Goal: Information Seeking & Learning: Learn about a topic

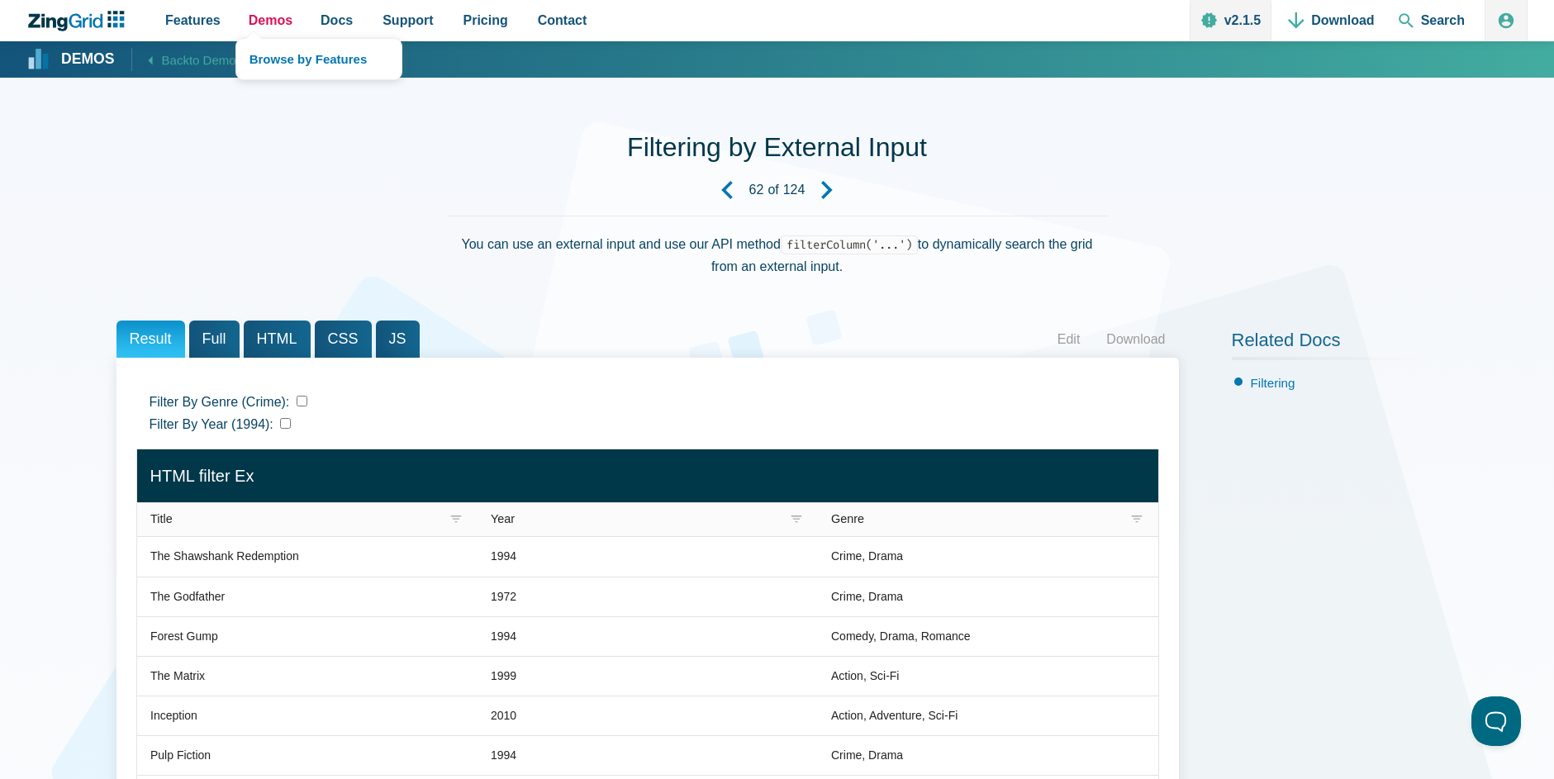
click at [267, 13] on span "Demos" at bounding box center [271, 20] width 44 height 22
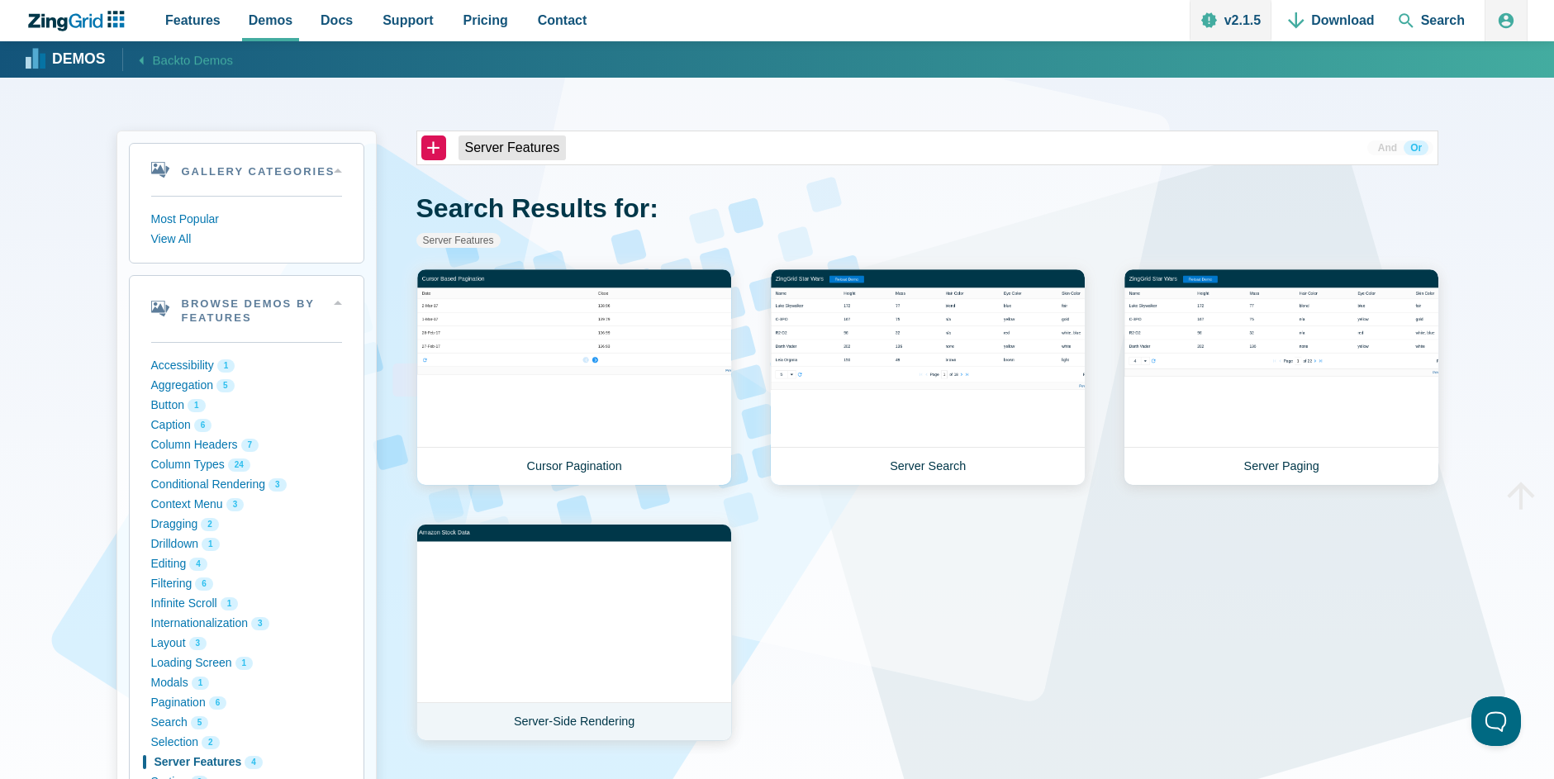
click at [599, 567] on link "Server-Side Rendering" at bounding box center [574, 632] width 316 height 217
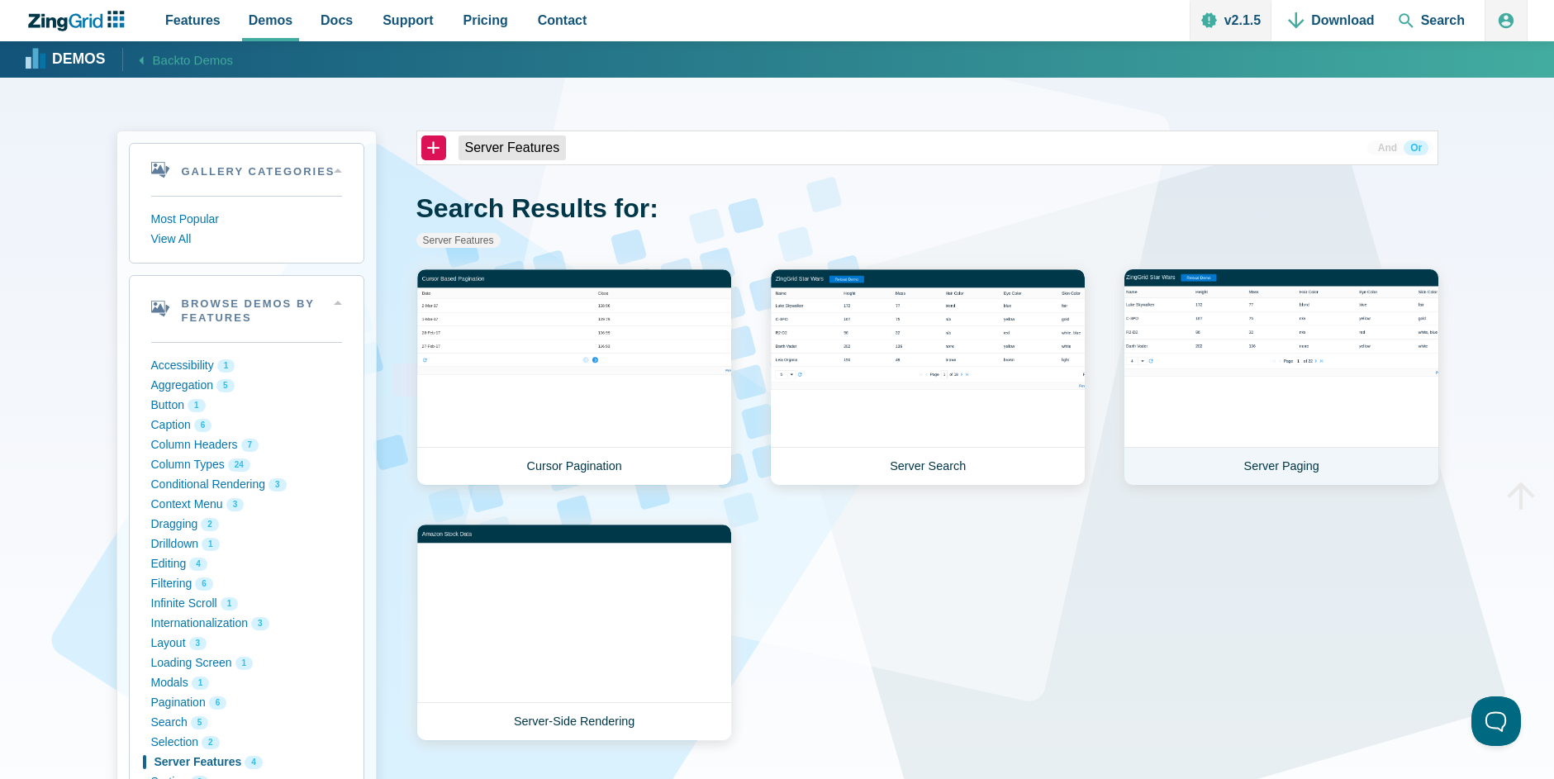
click at [1276, 380] on link "Server Paging" at bounding box center [1281, 376] width 316 height 217
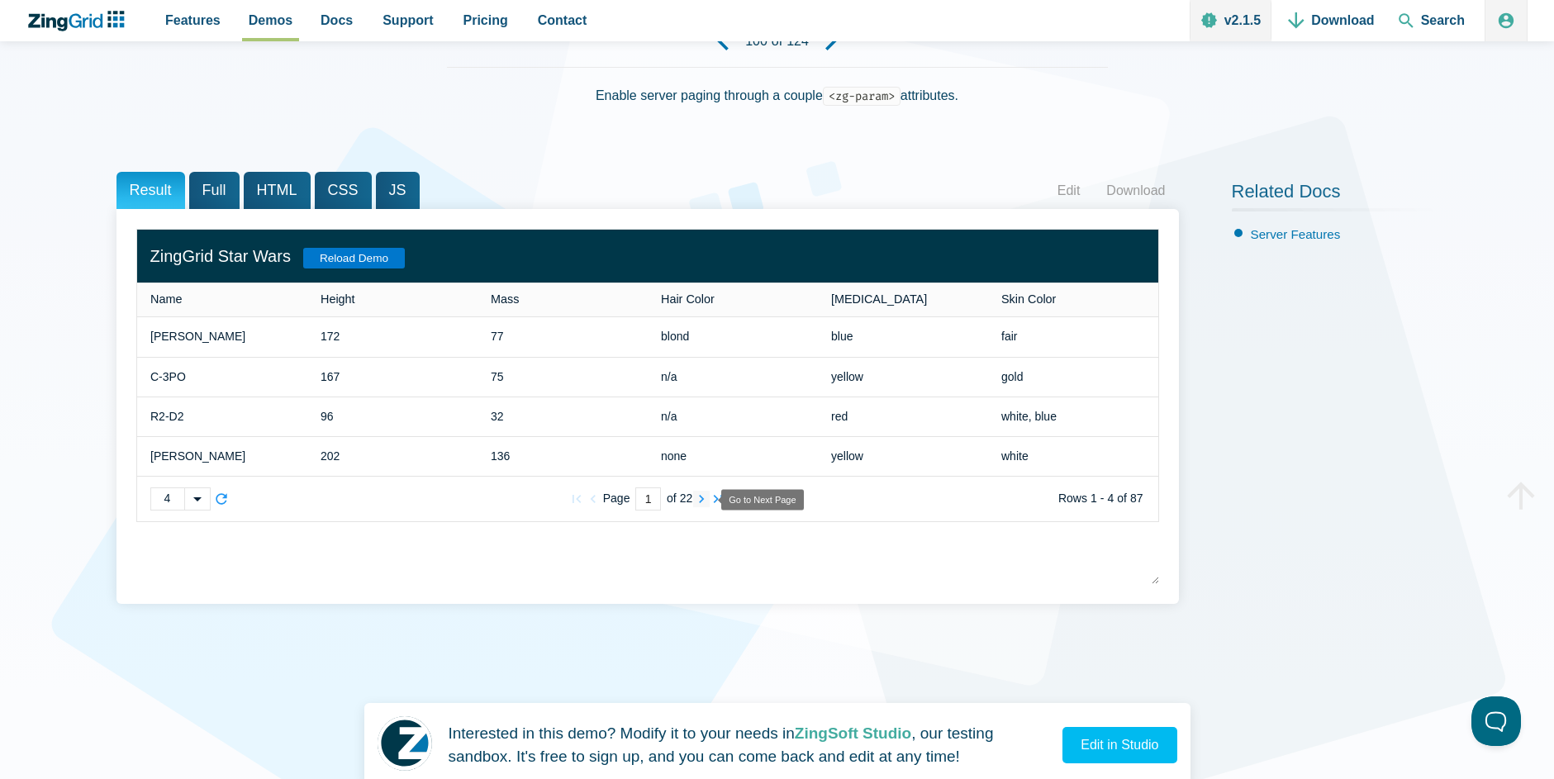
click at [700, 503] on zg-icon "nextpage" at bounding box center [701, 499] width 17 height 17
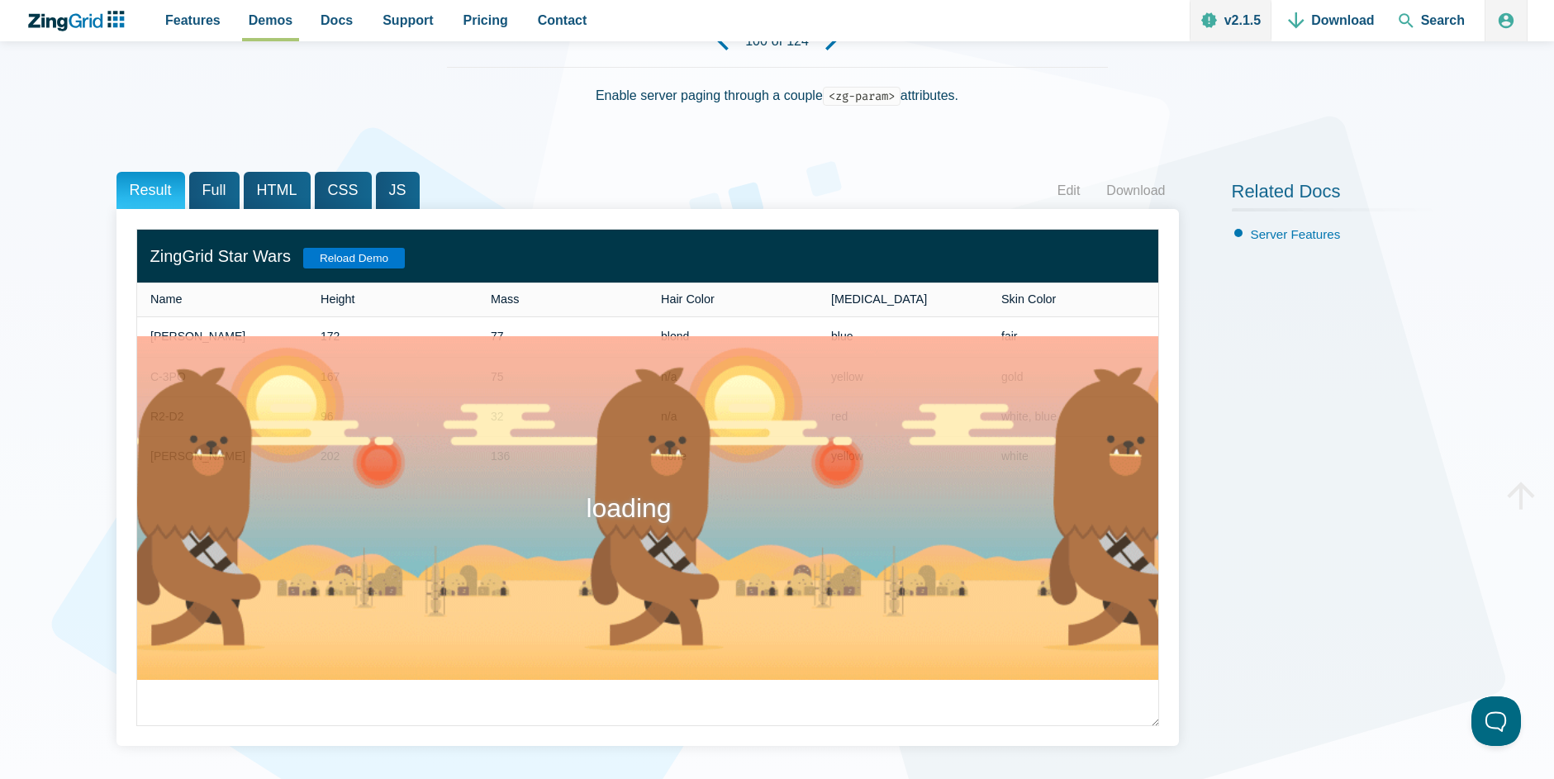
type input "2"
